Goal: Find specific page/section

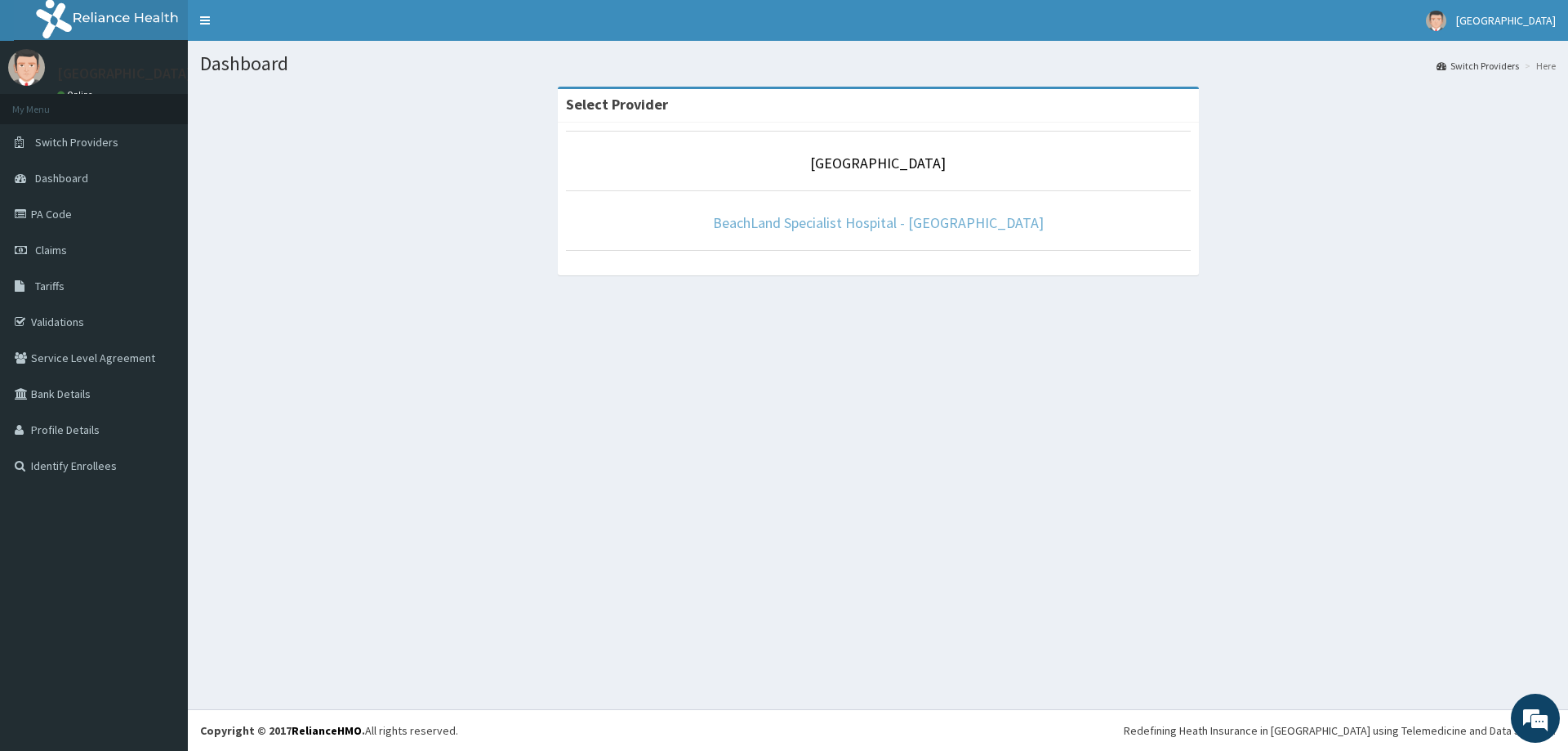
click at [941, 218] on link "BeachLand Specialist Hospital - [GEOGRAPHIC_DATA]" at bounding box center [877, 222] width 330 height 19
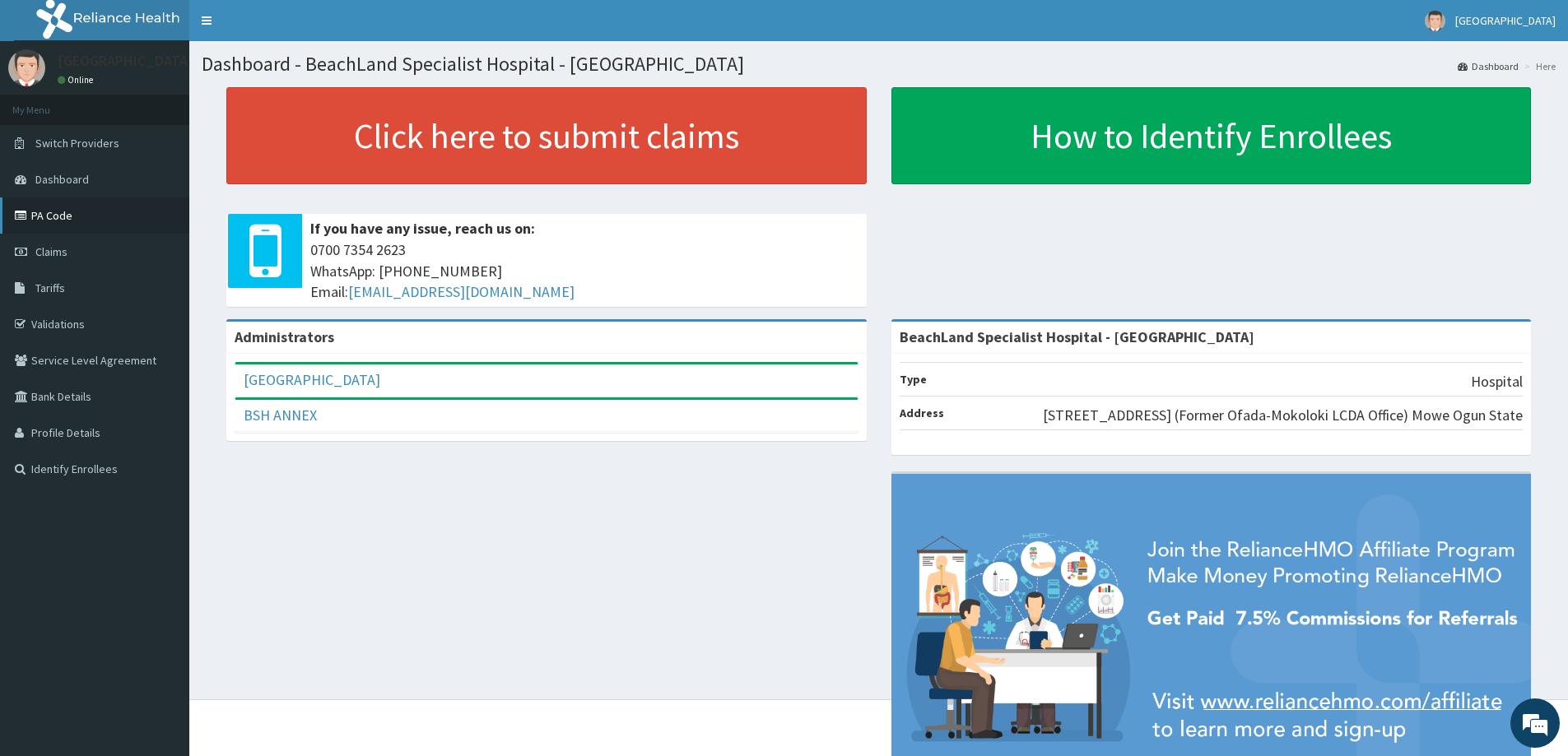
click at [108, 220] on link "PA Code" at bounding box center [94, 215] width 189 height 36
